Goal: Task Accomplishment & Management: Manage account settings

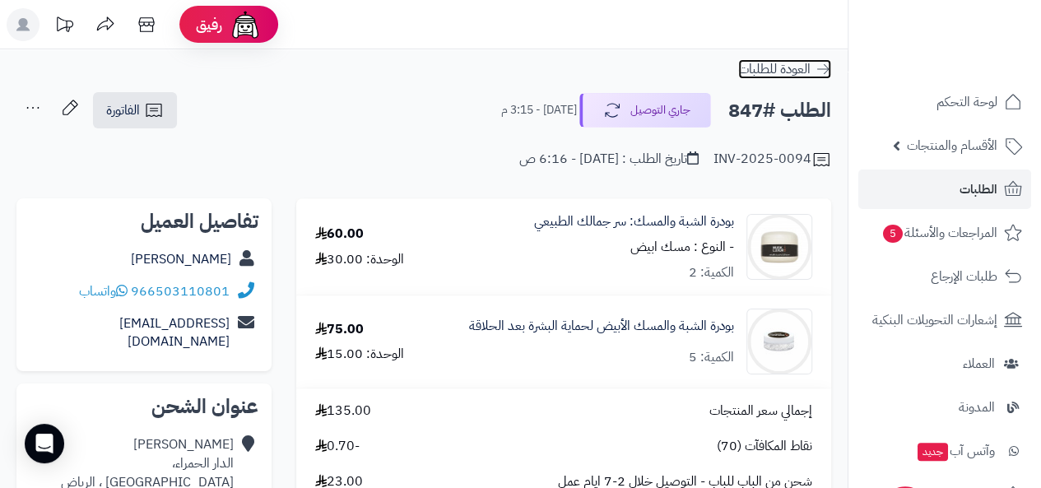
click at [772, 62] on span "العودة للطلبات" at bounding box center [774, 69] width 72 height 20
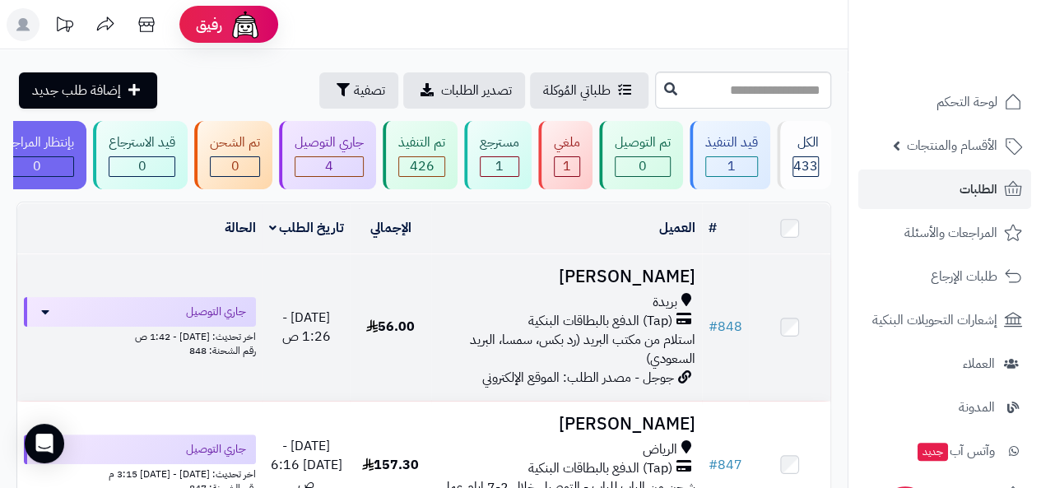
click at [651, 279] on h3 "[PERSON_NAME]" at bounding box center [567, 277] width 258 height 19
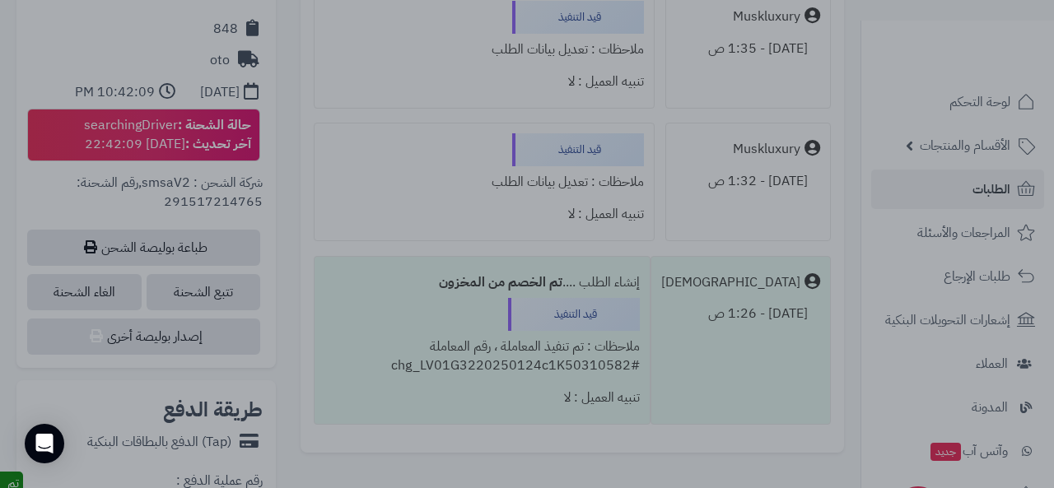
click at [170, 150] on div at bounding box center [527, 244] width 1054 height 488
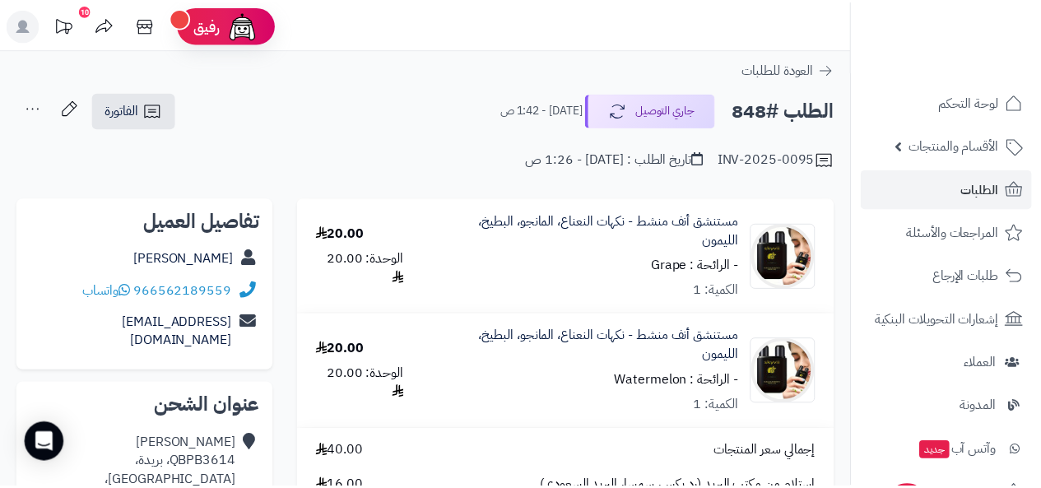
scroll to position [831, 0]
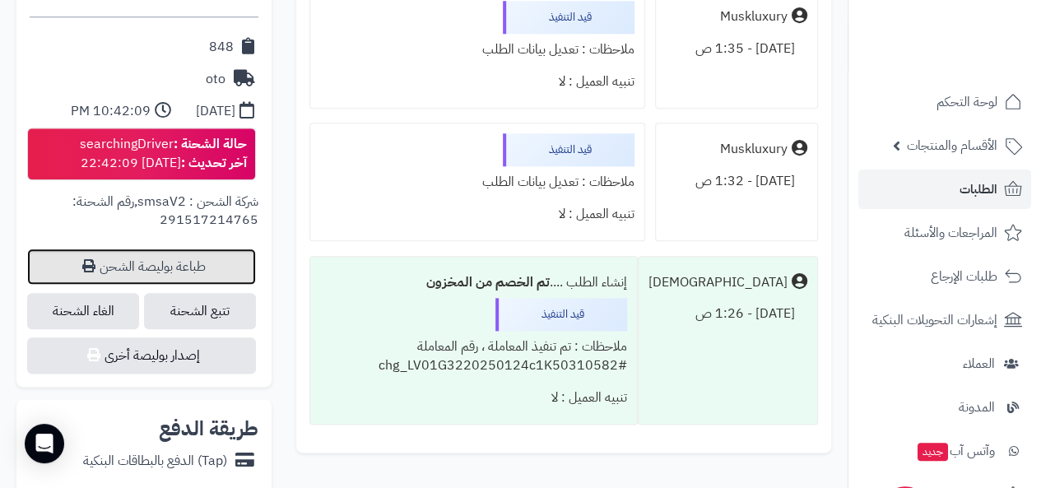
click at [165, 249] on link "طباعة بوليصة الشحن" at bounding box center [141, 267] width 229 height 36
